Goal: Task Accomplishment & Management: Manage account settings

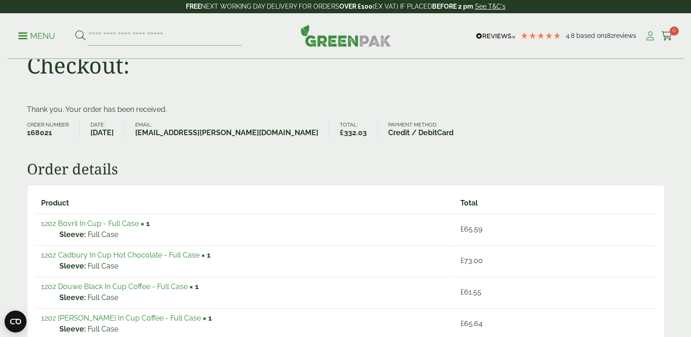
click at [649, 39] on icon at bounding box center [650, 36] width 11 height 9
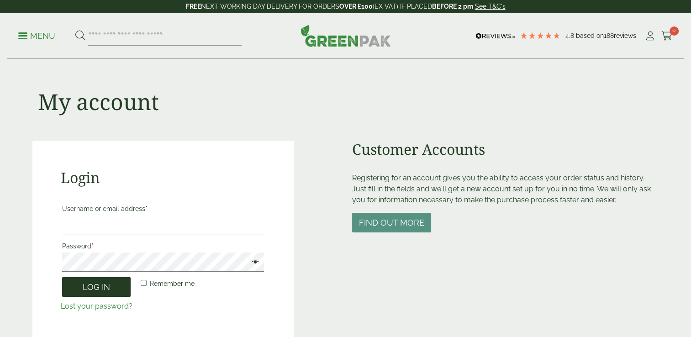
type input "**********"
click at [109, 293] on button "Log in" at bounding box center [96, 287] width 69 height 20
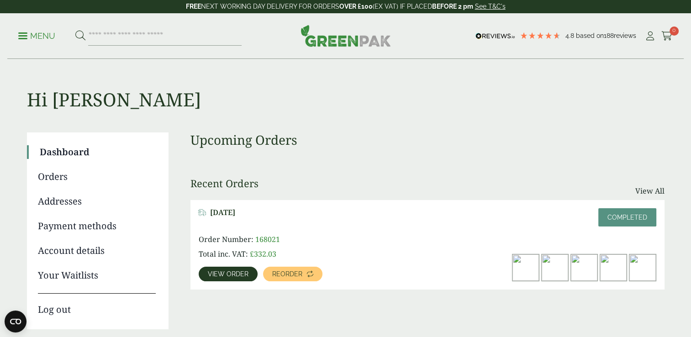
drag, startPoint x: 691, startPoint y: 78, endPoint x: 699, endPoint y: 129, distance: 51.8
click at [691, 129] on html "4.8 Based on 188 reviews FREE NEXT WORKING DAY DELIVERY - See T&C's FREE NEXT W…" at bounding box center [345, 341] width 691 height 682
click at [217, 273] on span "View order" at bounding box center [228, 274] width 41 height 6
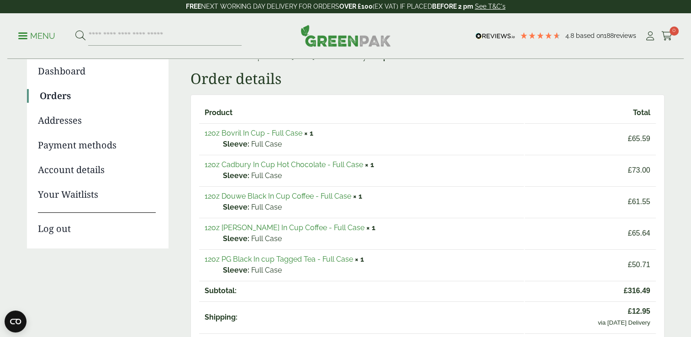
scroll to position [85, 0]
